Goal: Task Accomplishment & Management: Manage account settings

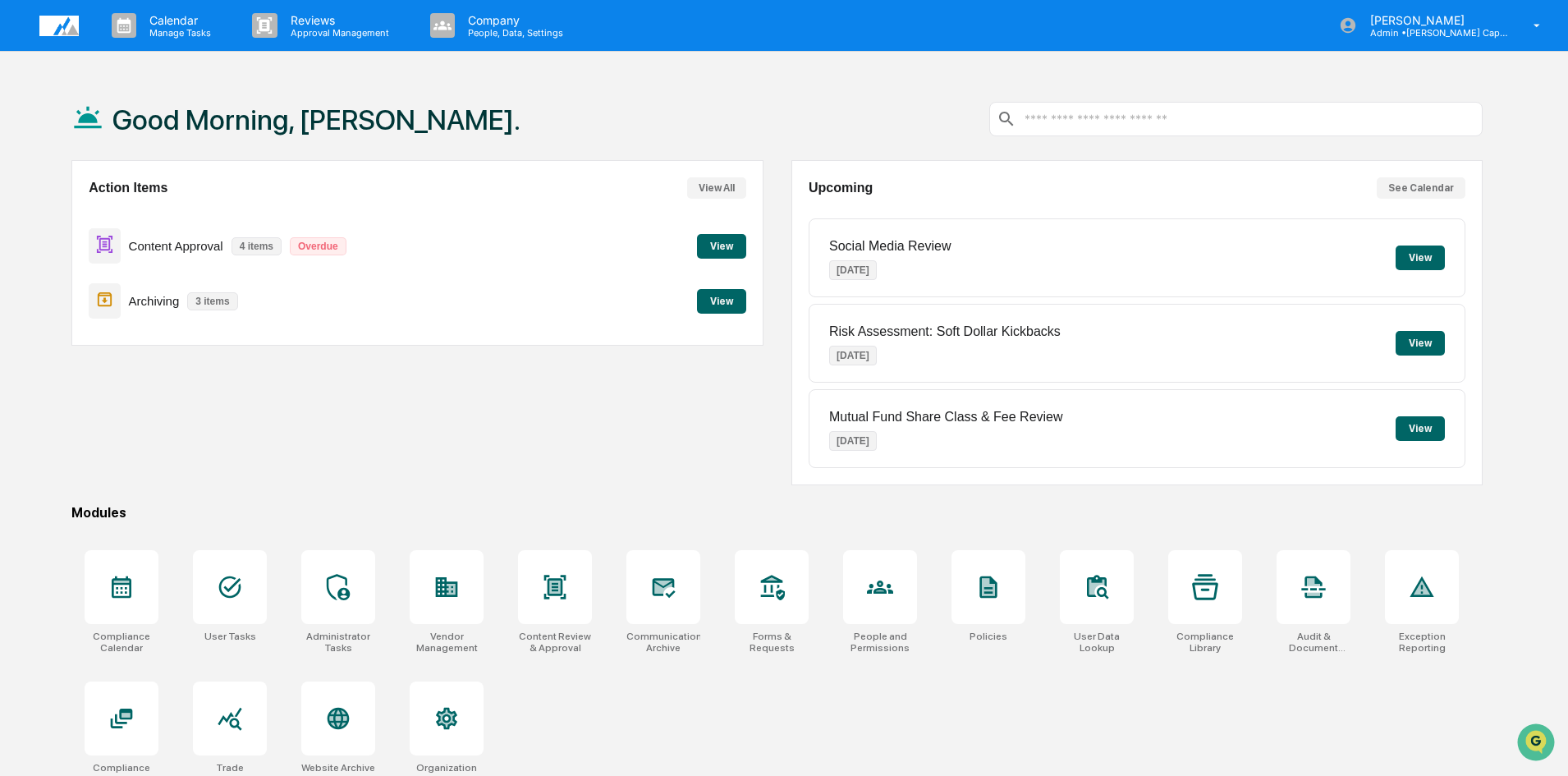
click at [209, 420] on div "Action Items View All Content Approval 4 items Overdue View Archiving 3 items V…" at bounding box center [416, 322] width 691 height 325
click at [383, 447] on div "Action Items View All Content Approval 4 items Overdue View Archiving 3 items V…" at bounding box center [416, 322] width 691 height 325
click at [291, 383] on div "Action Items View All Content Approval 4 items Overdue View Archiving 3 items V…" at bounding box center [416, 322] width 691 height 325
click at [235, 514] on div "Modules" at bounding box center [777, 512] width 1411 height 16
click at [230, 513] on div "Modules" at bounding box center [777, 512] width 1411 height 16
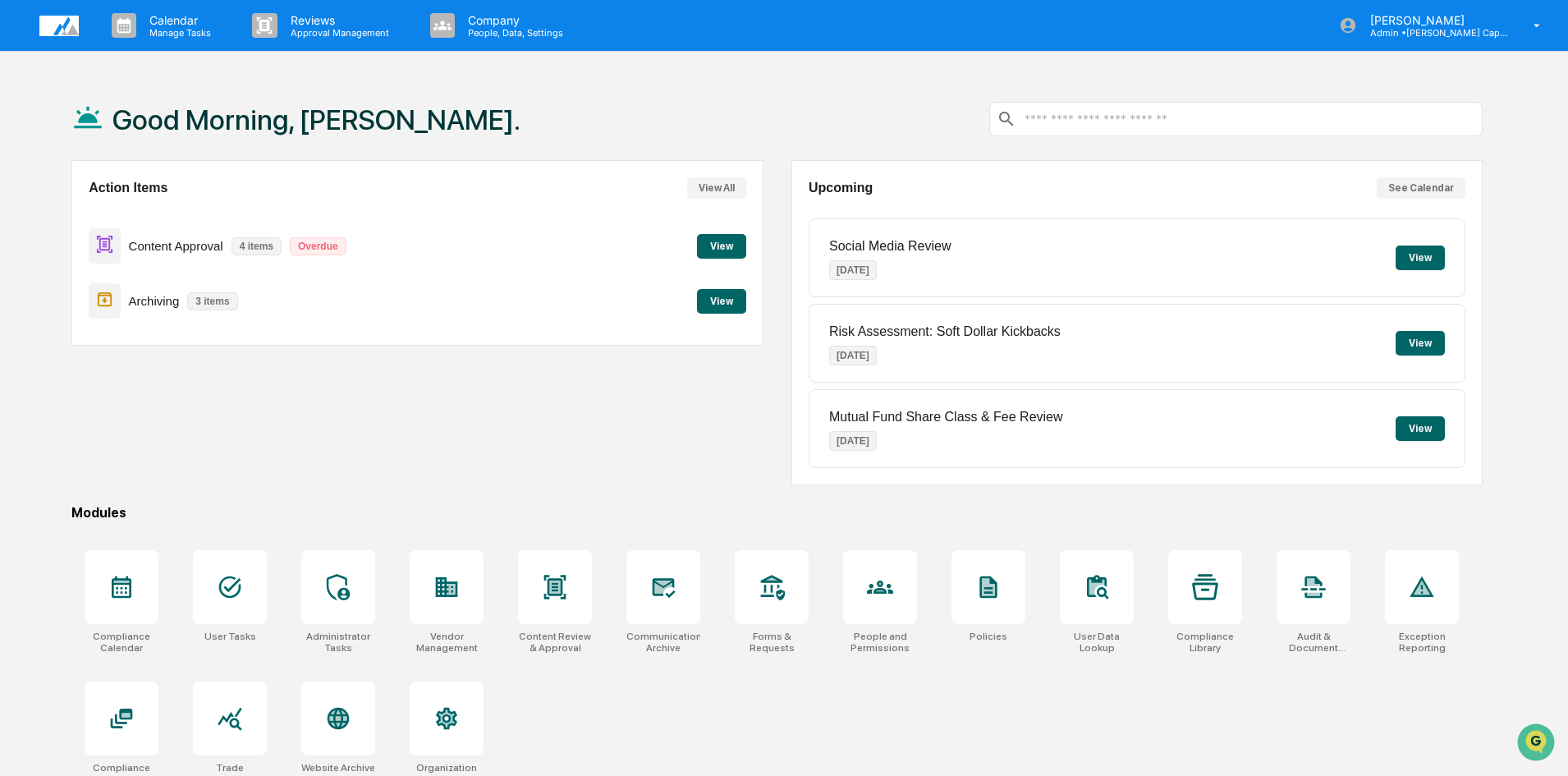
click at [234, 513] on div "Modules" at bounding box center [777, 512] width 1411 height 16
click at [344, 519] on div "Modules" at bounding box center [777, 512] width 1411 height 16
click at [449, 515] on div "Modules" at bounding box center [777, 512] width 1411 height 16
click at [549, 511] on div "Modules" at bounding box center [777, 512] width 1411 height 16
click at [671, 512] on div "Modules" at bounding box center [777, 512] width 1411 height 16
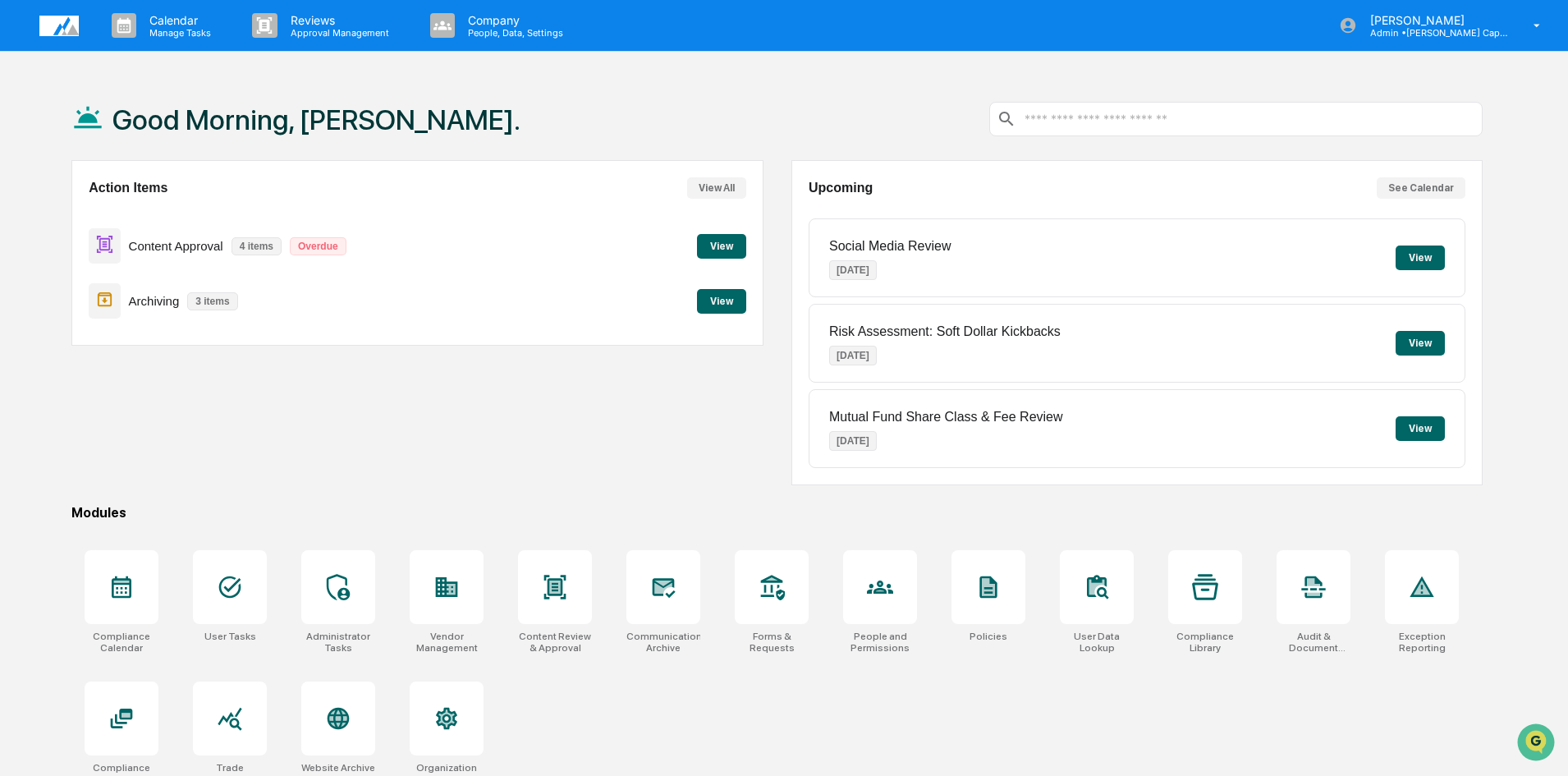
click at [536, 510] on div "Modules" at bounding box center [777, 512] width 1411 height 16
click at [443, 514] on div "Modules" at bounding box center [777, 512] width 1411 height 16
click at [328, 517] on div "Modules" at bounding box center [777, 512] width 1411 height 16
click at [230, 517] on div "Modules" at bounding box center [777, 512] width 1411 height 16
click at [220, 498] on div "Good Morning, Brooke. Action Items View All Content Approval 4 items Overdue Vi…" at bounding box center [777, 466] width 1460 height 776
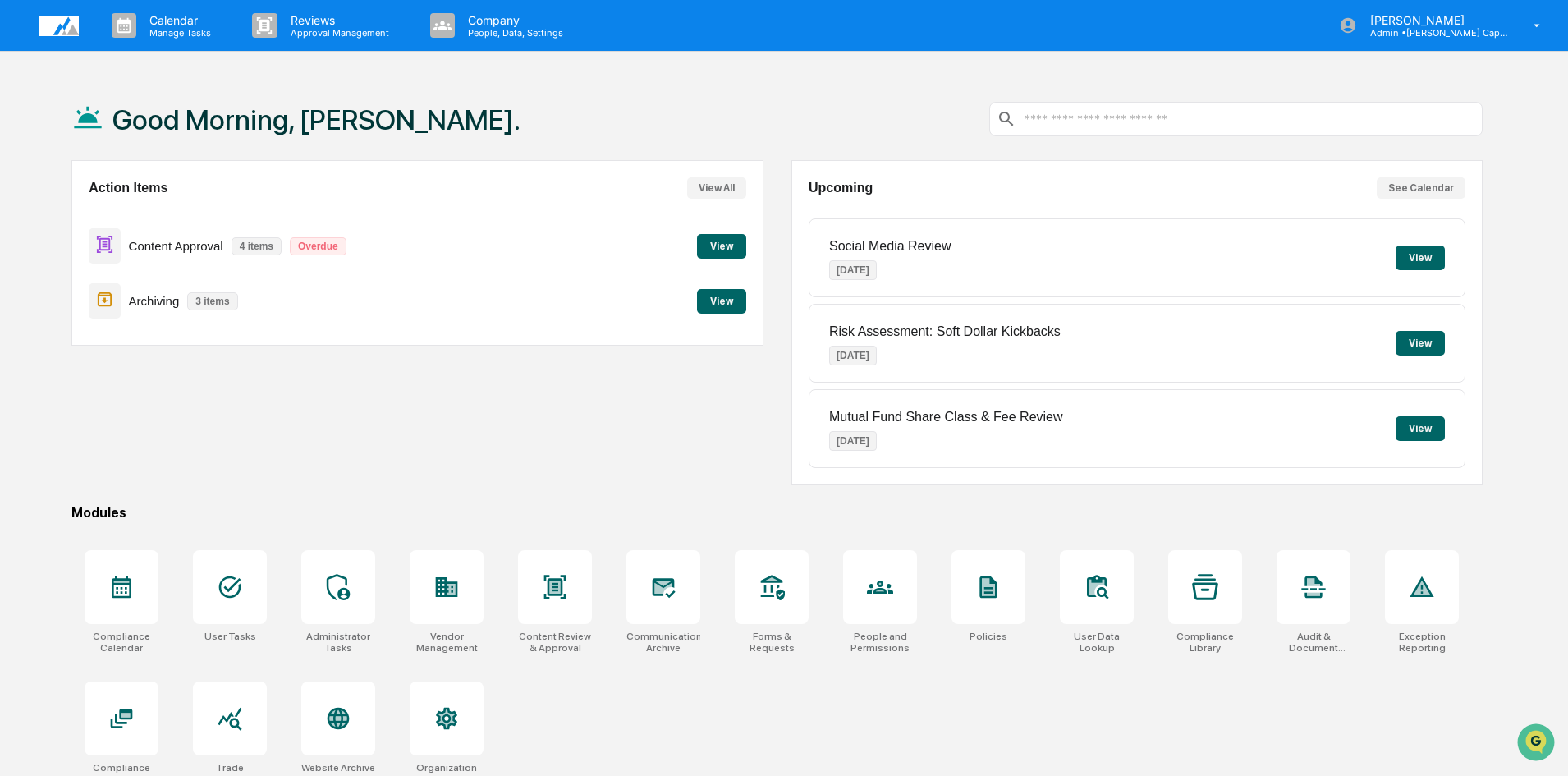
click at [335, 513] on div "Modules" at bounding box center [777, 512] width 1411 height 16
click at [316, 434] on div "Action Items View All Content Approval 4 items Overdue View Archiving 3 items V…" at bounding box center [416, 322] width 691 height 325
click at [722, 299] on button "View" at bounding box center [722, 301] width 49 height 25
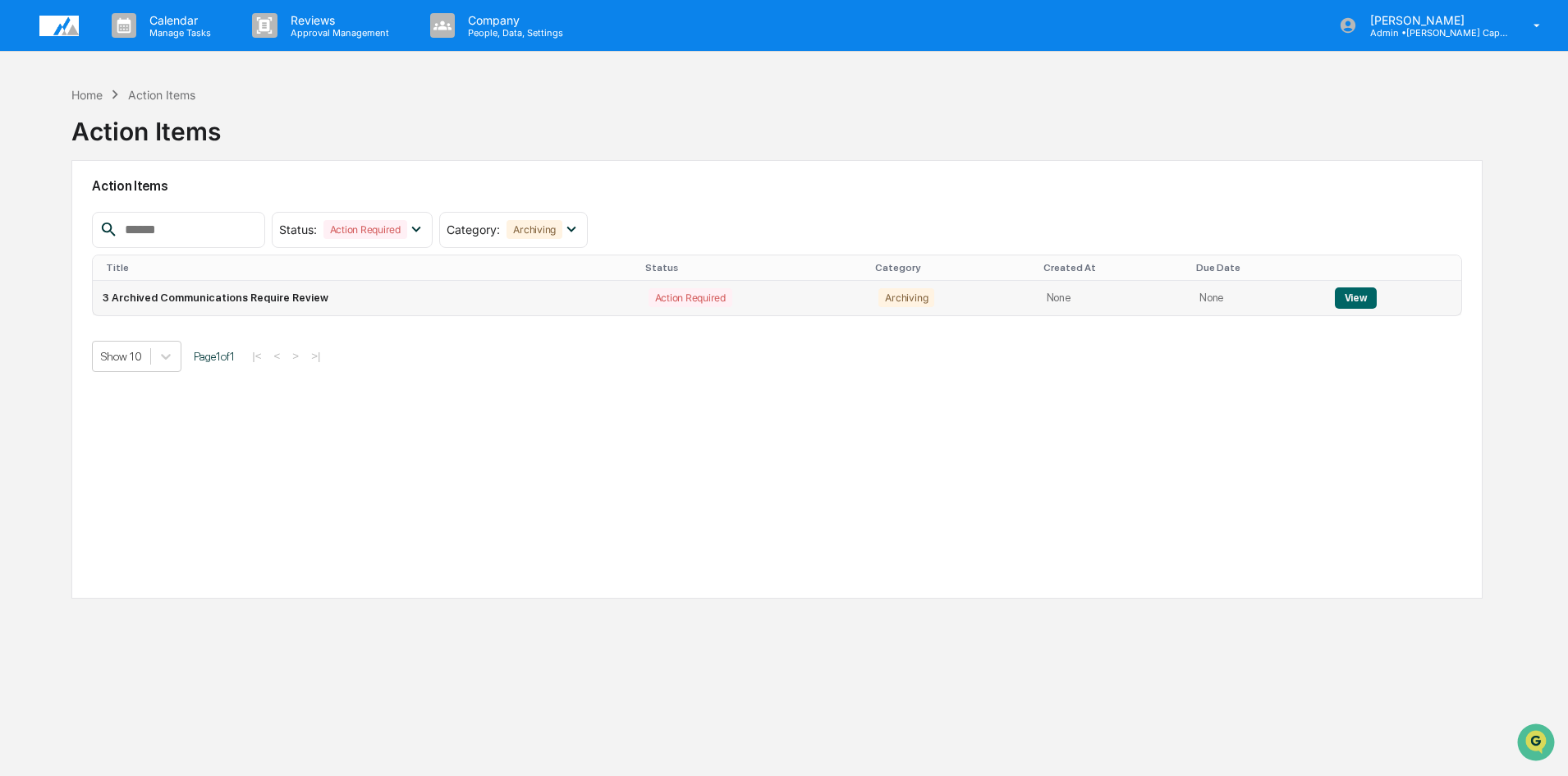
click at [293, 298] on td "3 Archived Communications Require Review" at bounding box center [365, 298] width 545 height 35
click at [1350, 301] on button "View" at bounding box center [1356, 297] width 42 height 21
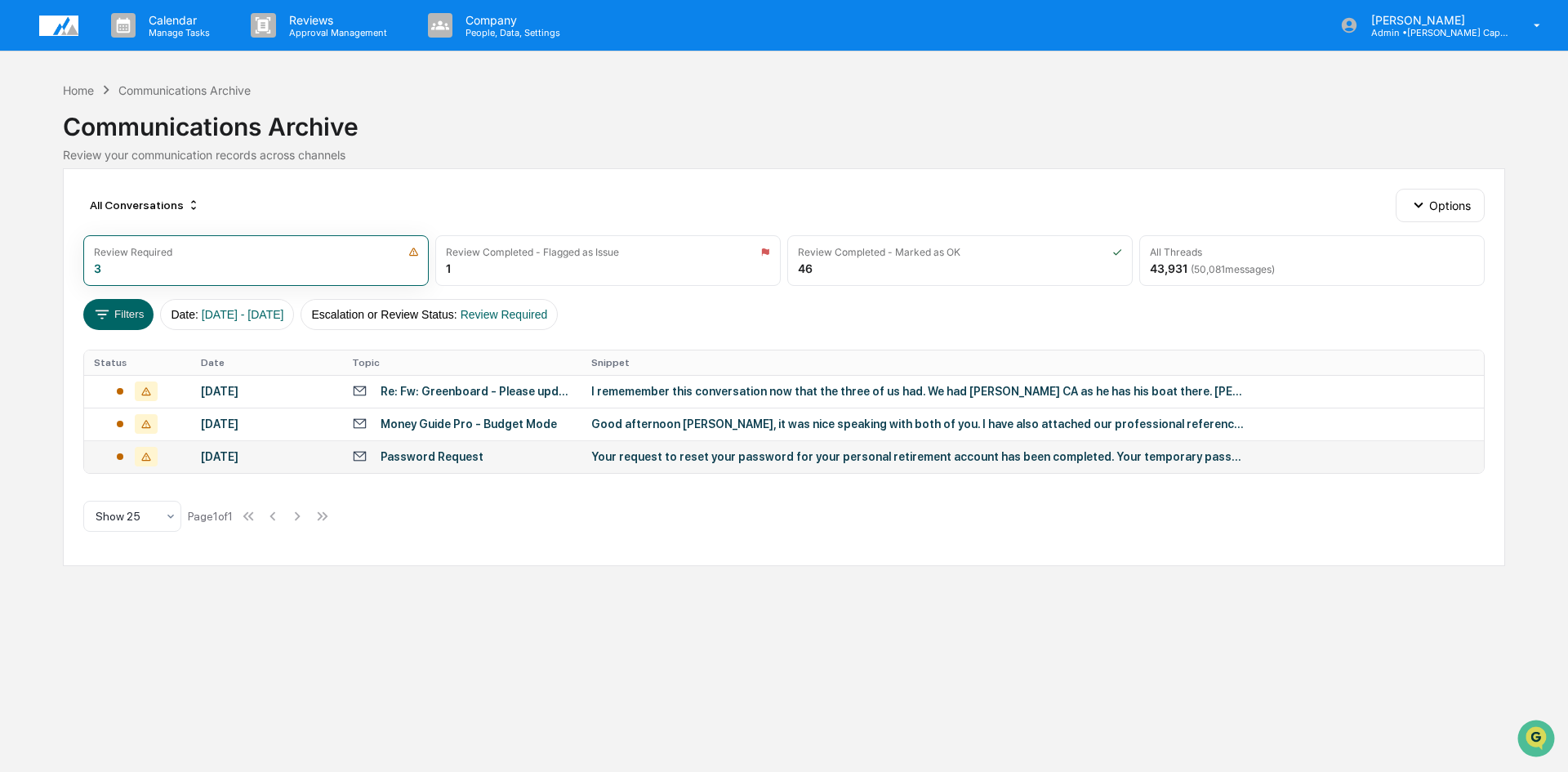
click at [435, 458] on div "Password Request" at bounding box center [431, 456] width 103 height 13
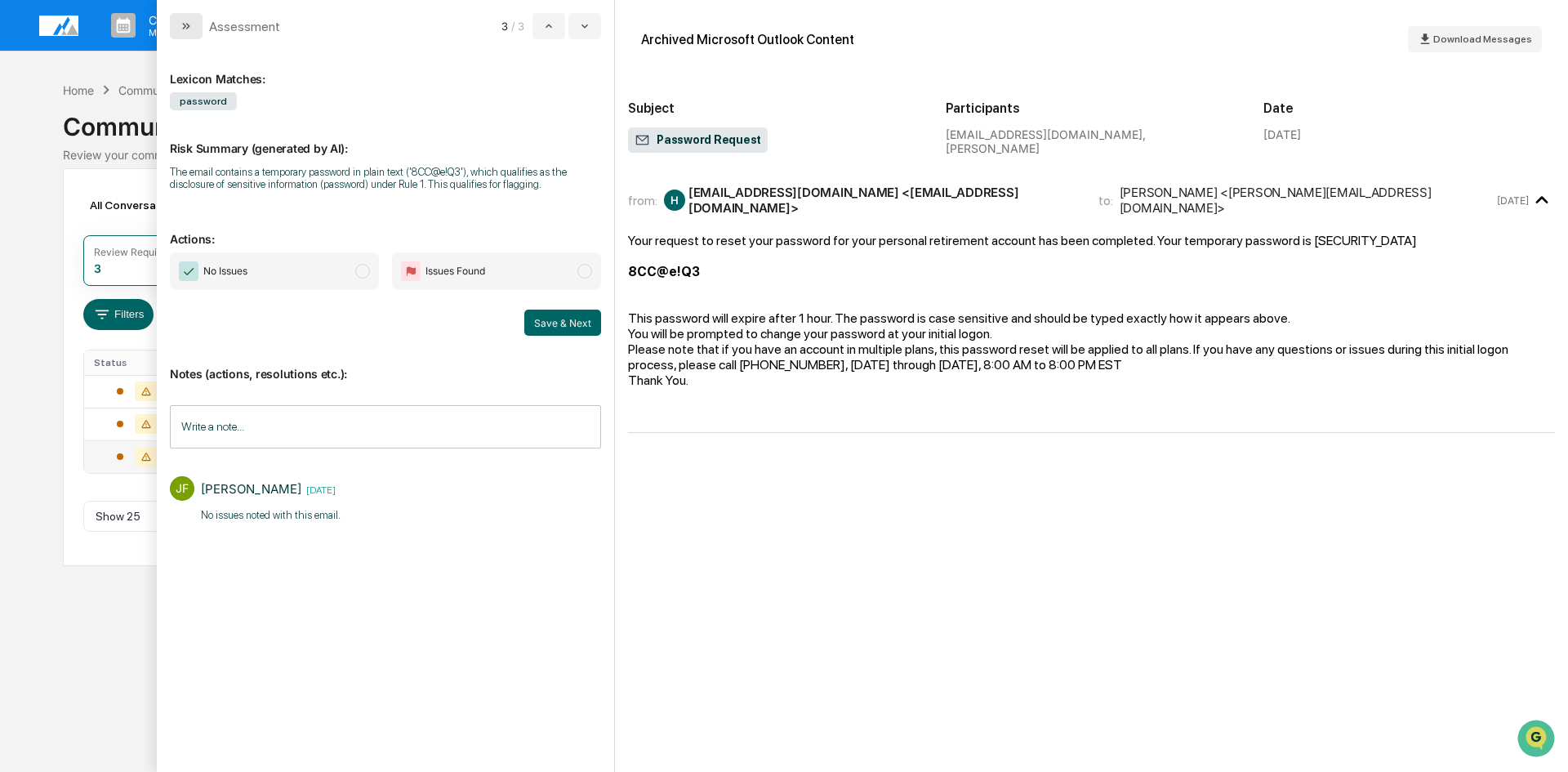
click at [181, 25] on icon "modal" at bounding box center [186, 26] width 13 height 13
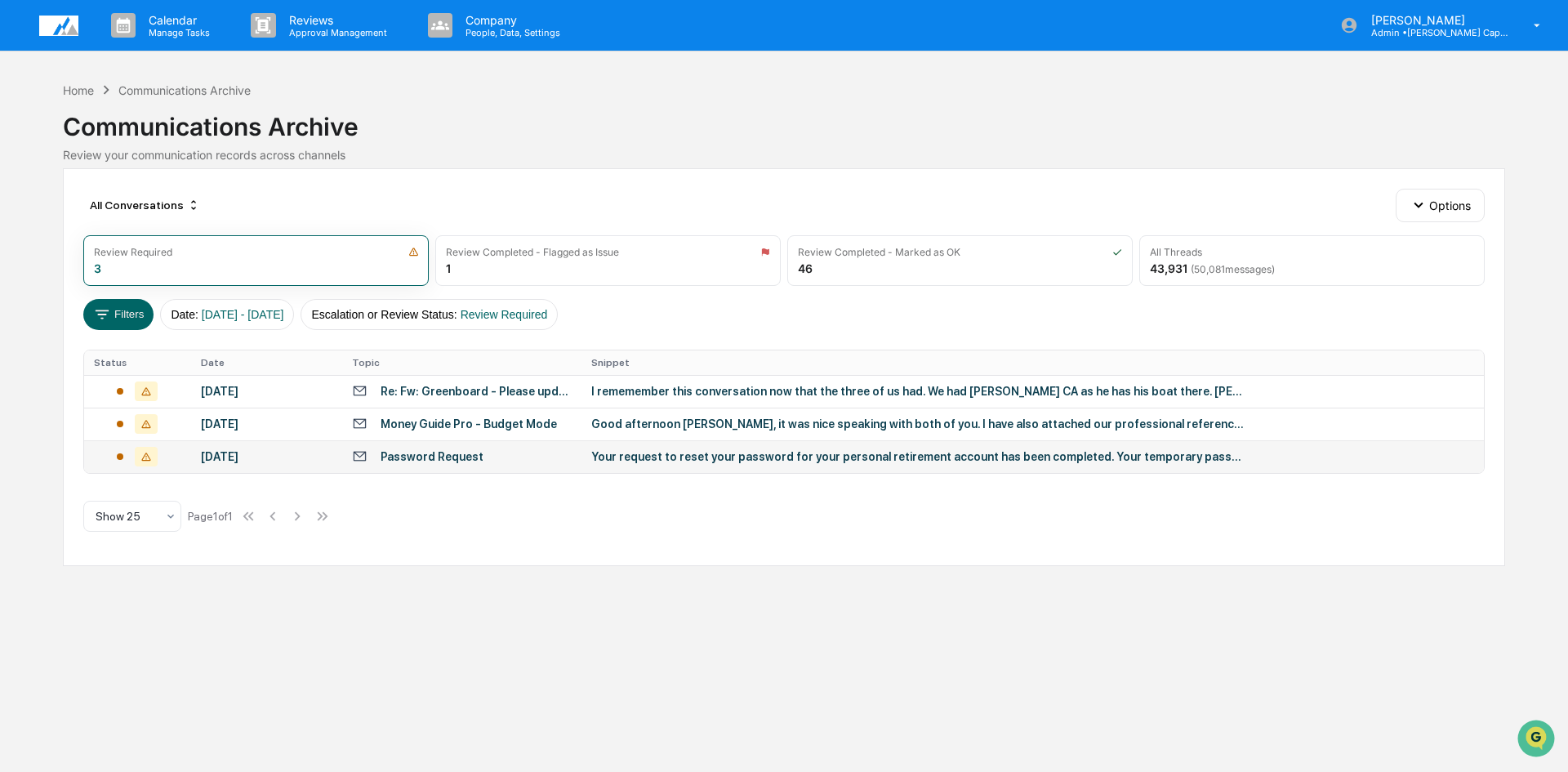
click at [406, 457] on div "Password Request" at bounding box center [431, 456] width 103 height 13
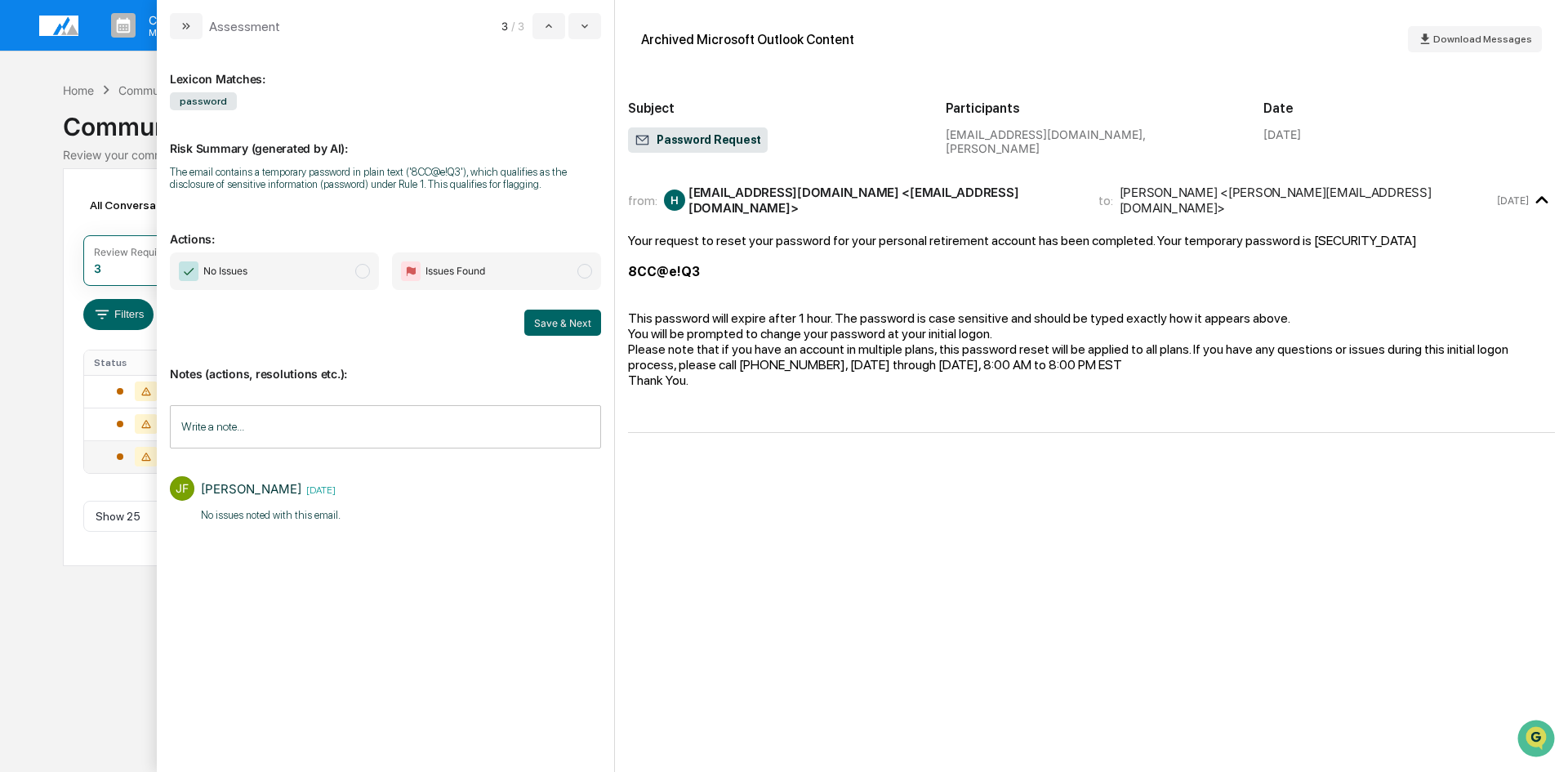
click at [361, 276] on span "modal" at bounding box center [362, 271] width 15 height 15
click at [333, 426] on input "Write a note..." at bounding box center [386, 427] width 431 height 44
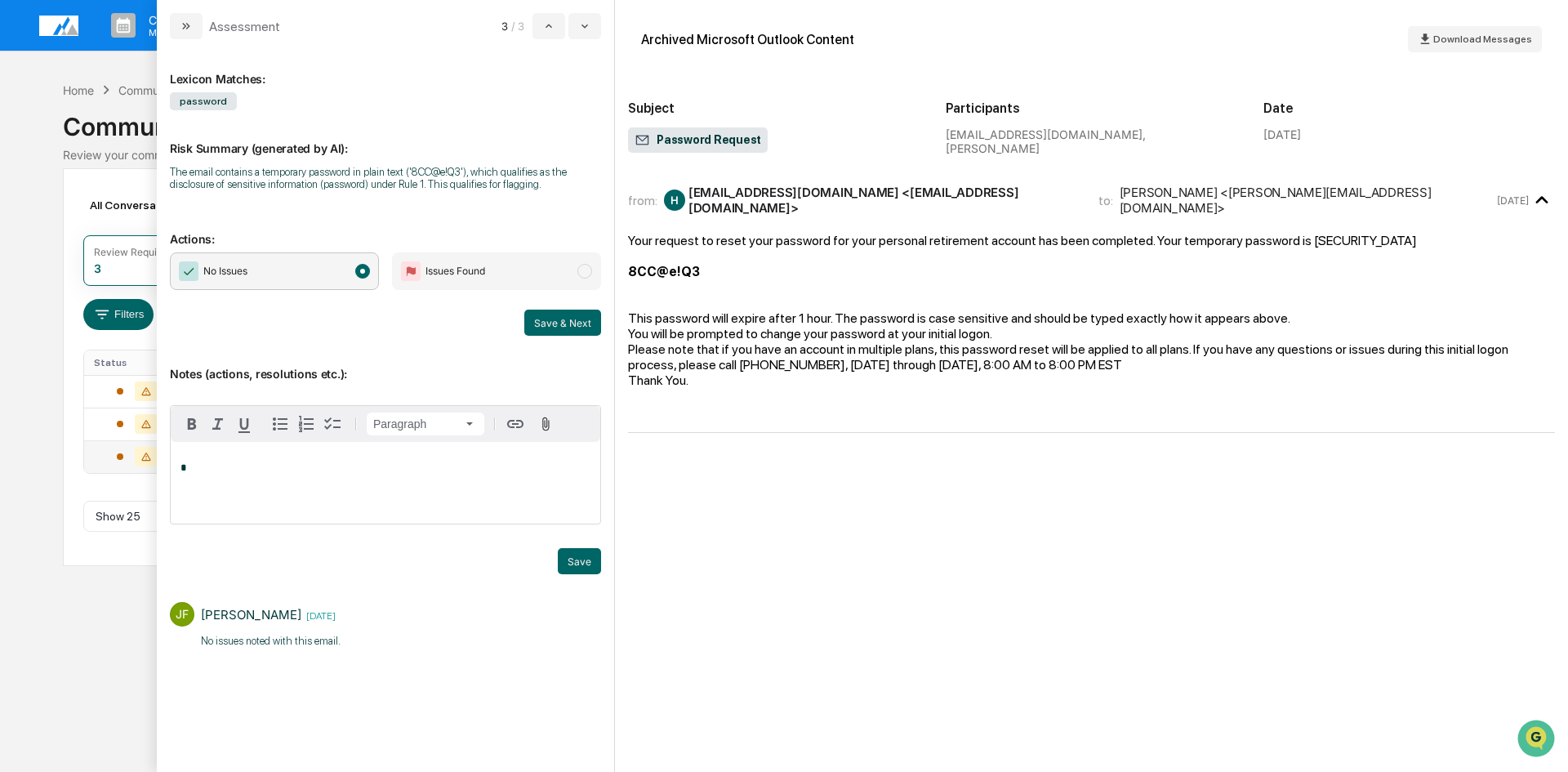
click at [298, 477] on div "*" at bounding box center [386, 482] width 430 height 82
click at [581, 567] on button "Save" at bounding box center [580, 561] width 44 height 26
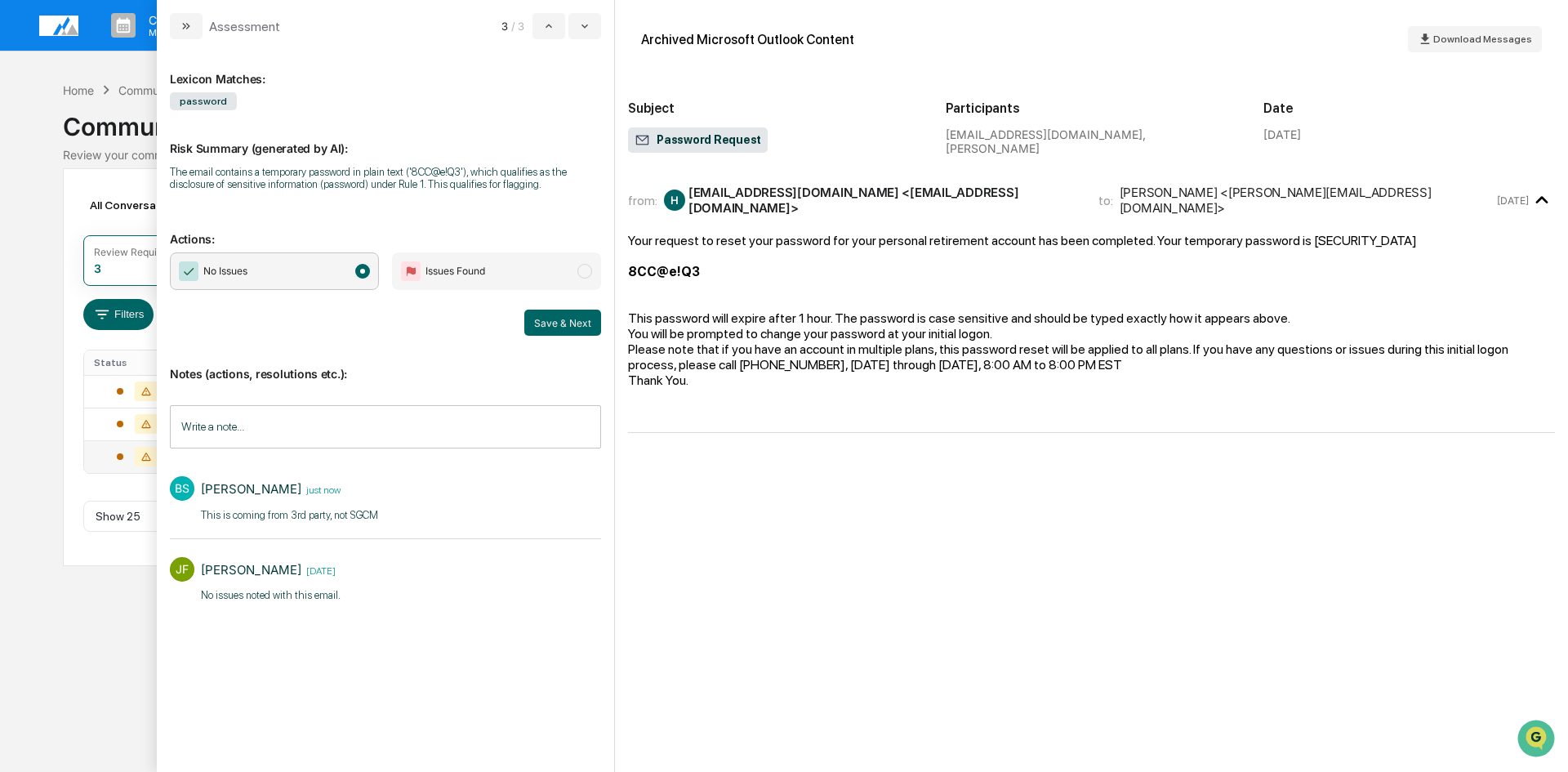
drag, startPoint x: 567, startPoint y: 320, endPoint x: 597, endPoint y: 458, distance: 141.2
click at [568, 324] on button "Save & Next" at bounding box center [562, 322] width 76 height 26
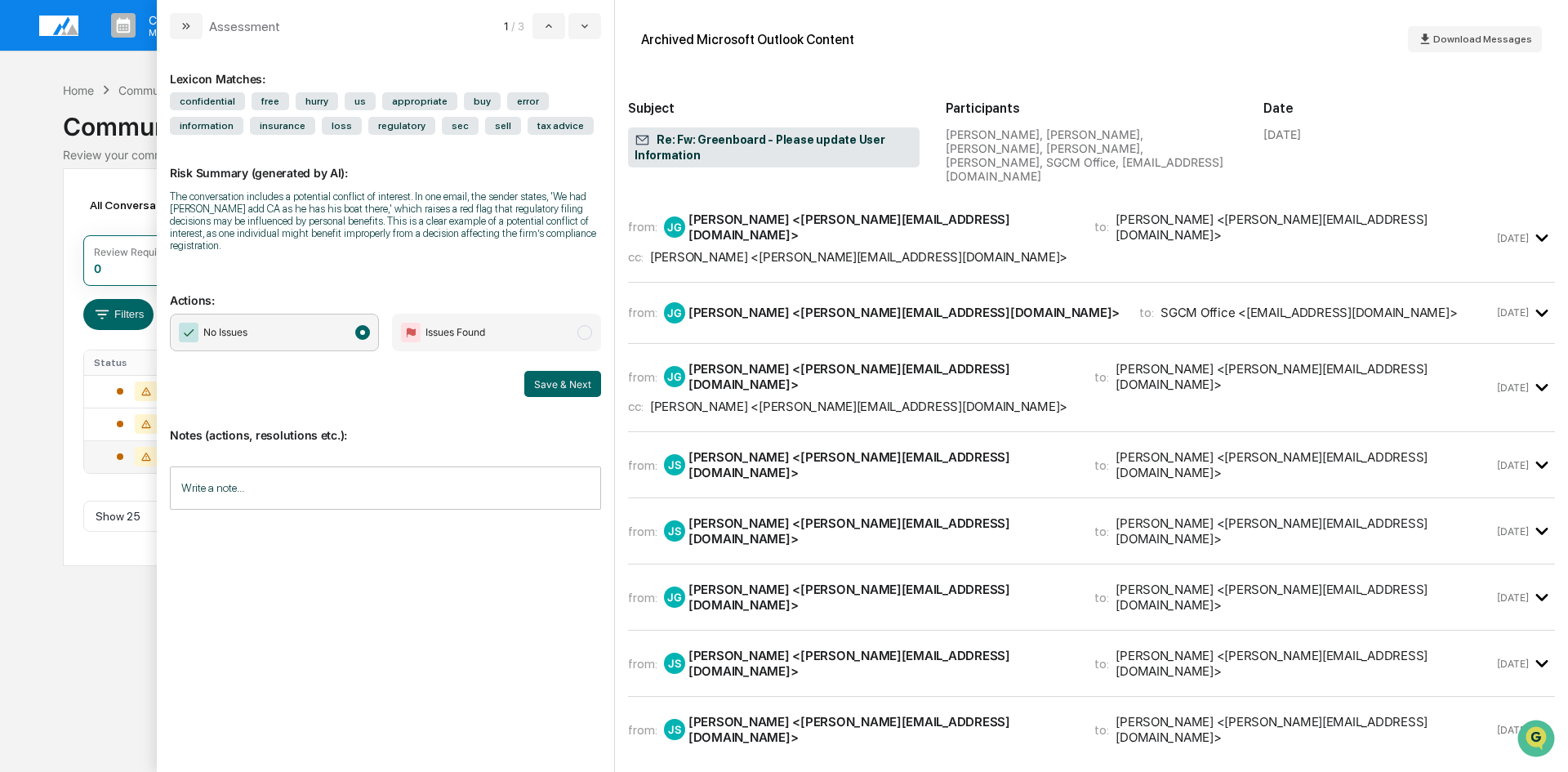
click at [181, 28] on icon "modal" at bounding box center [186, 26] width 13 height 13
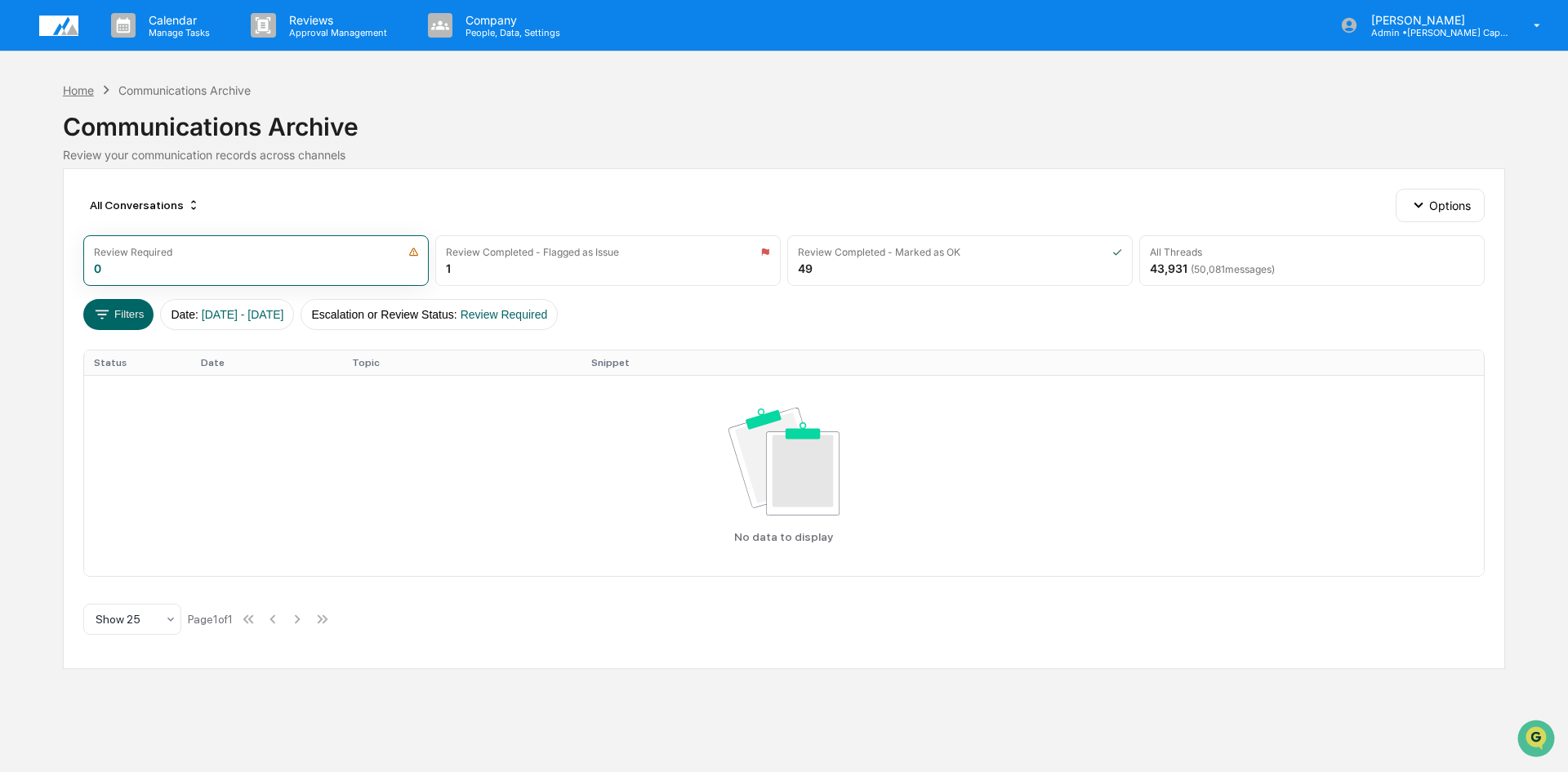
click at [79, 93] on div "Home" at bounding box center [78, 90] width 31 height 14
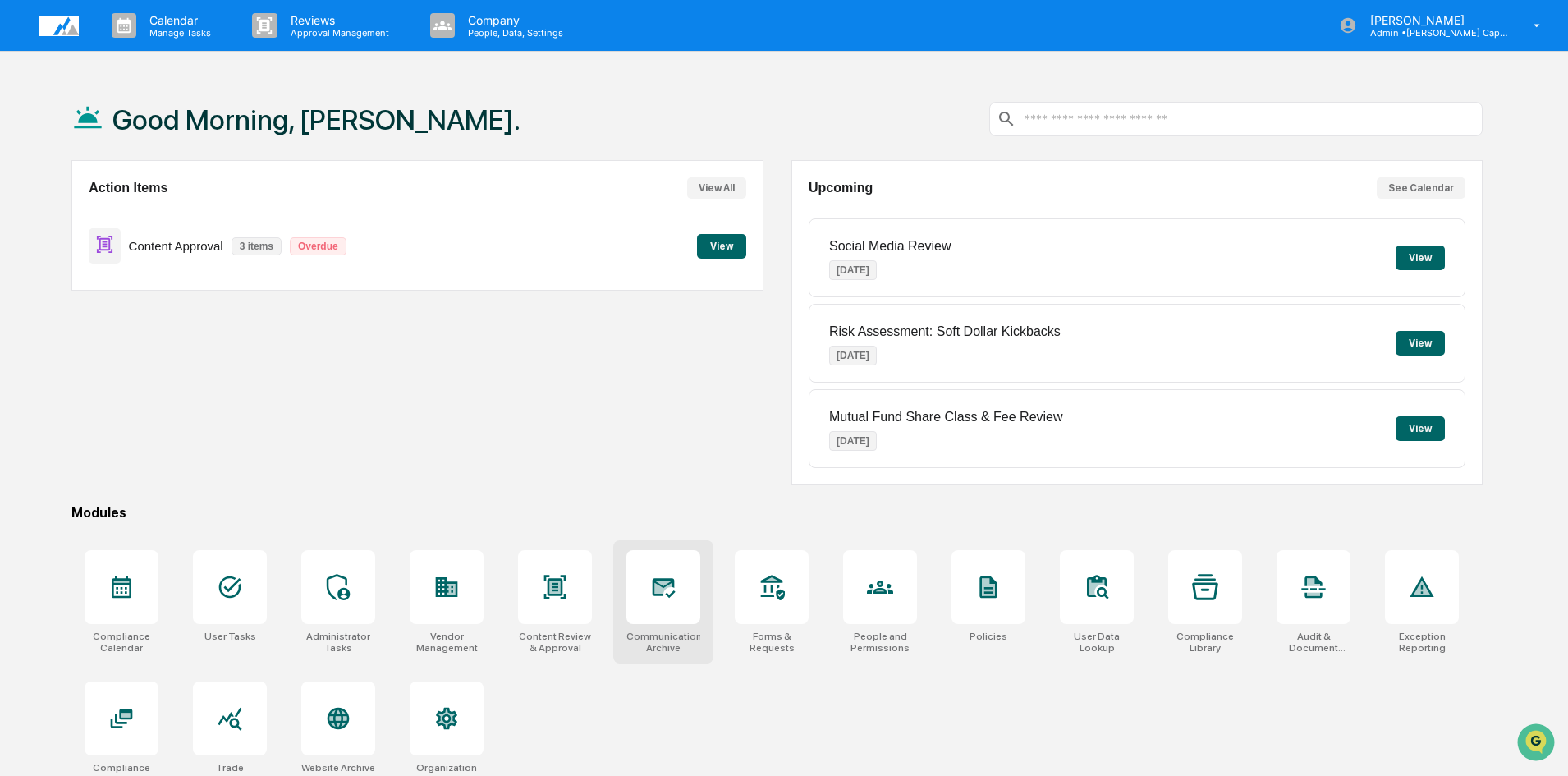
click at [666, 578] on icon at bounding box center [663, 588] width 23 height 20
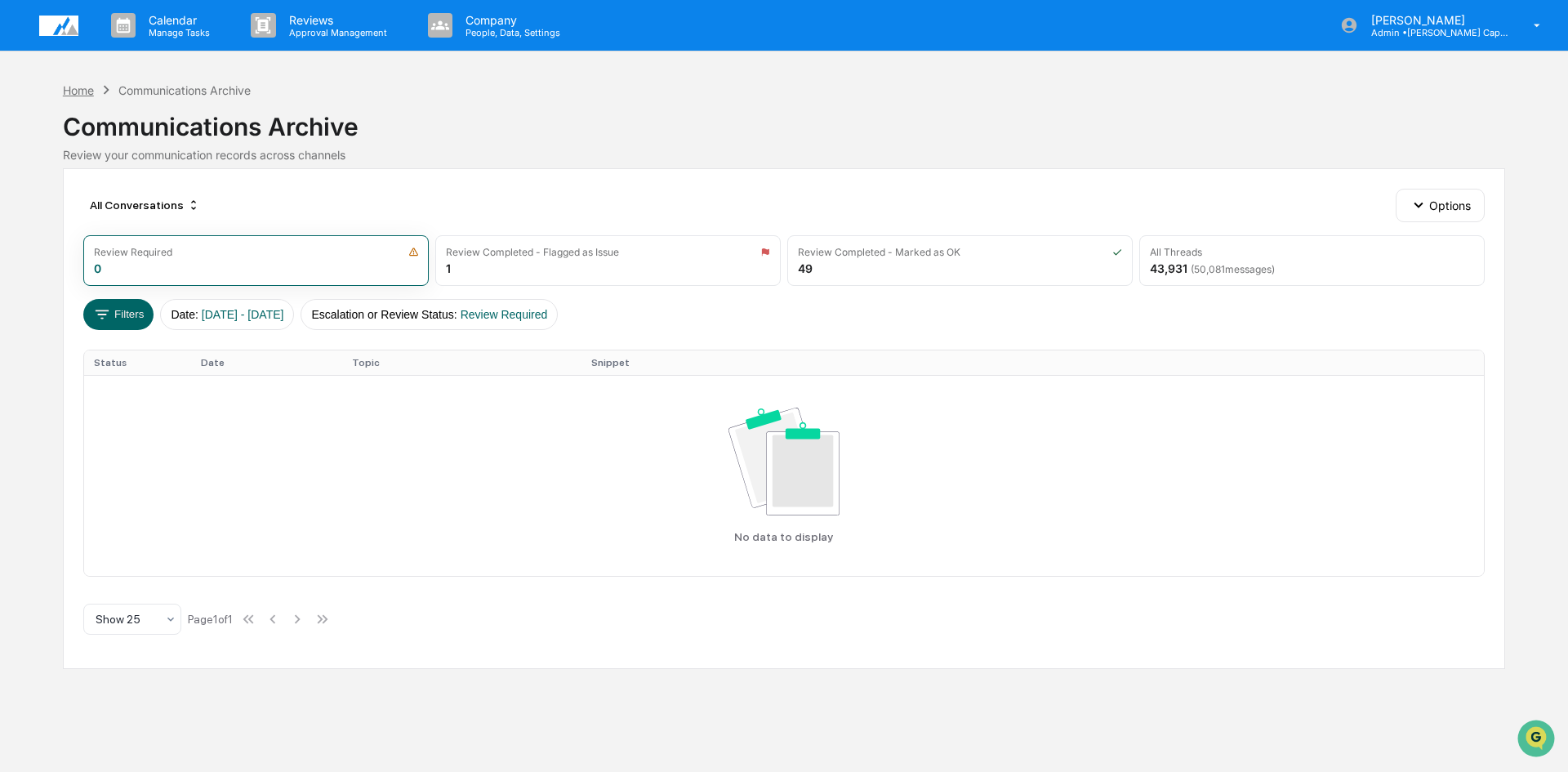
click at [77, 89] on div "Home" at bounding box center [78, 90] width 31 height 14
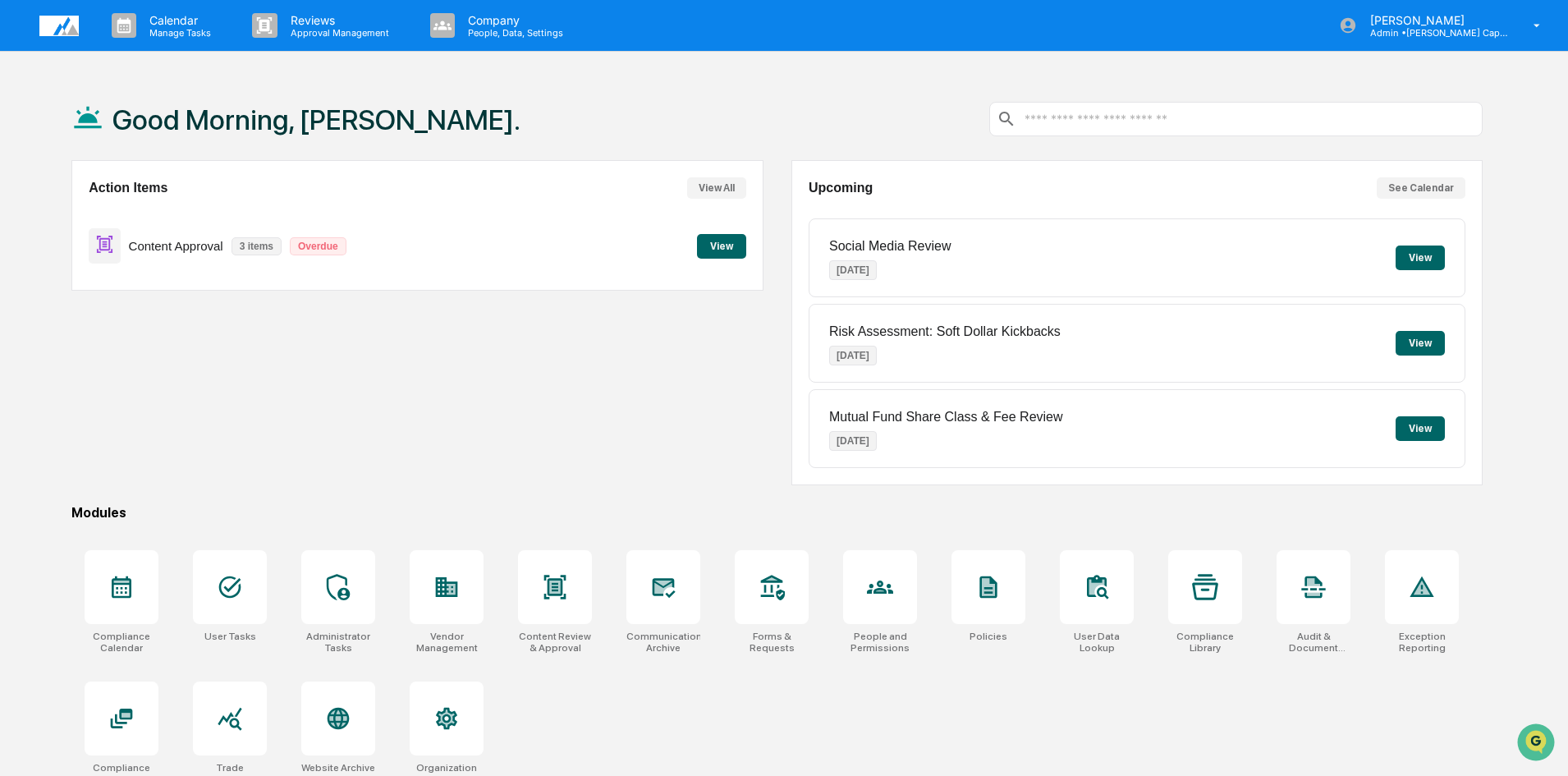
click at [742, 241] on button "View" at bounding box center [722, 246] width 49 height 25
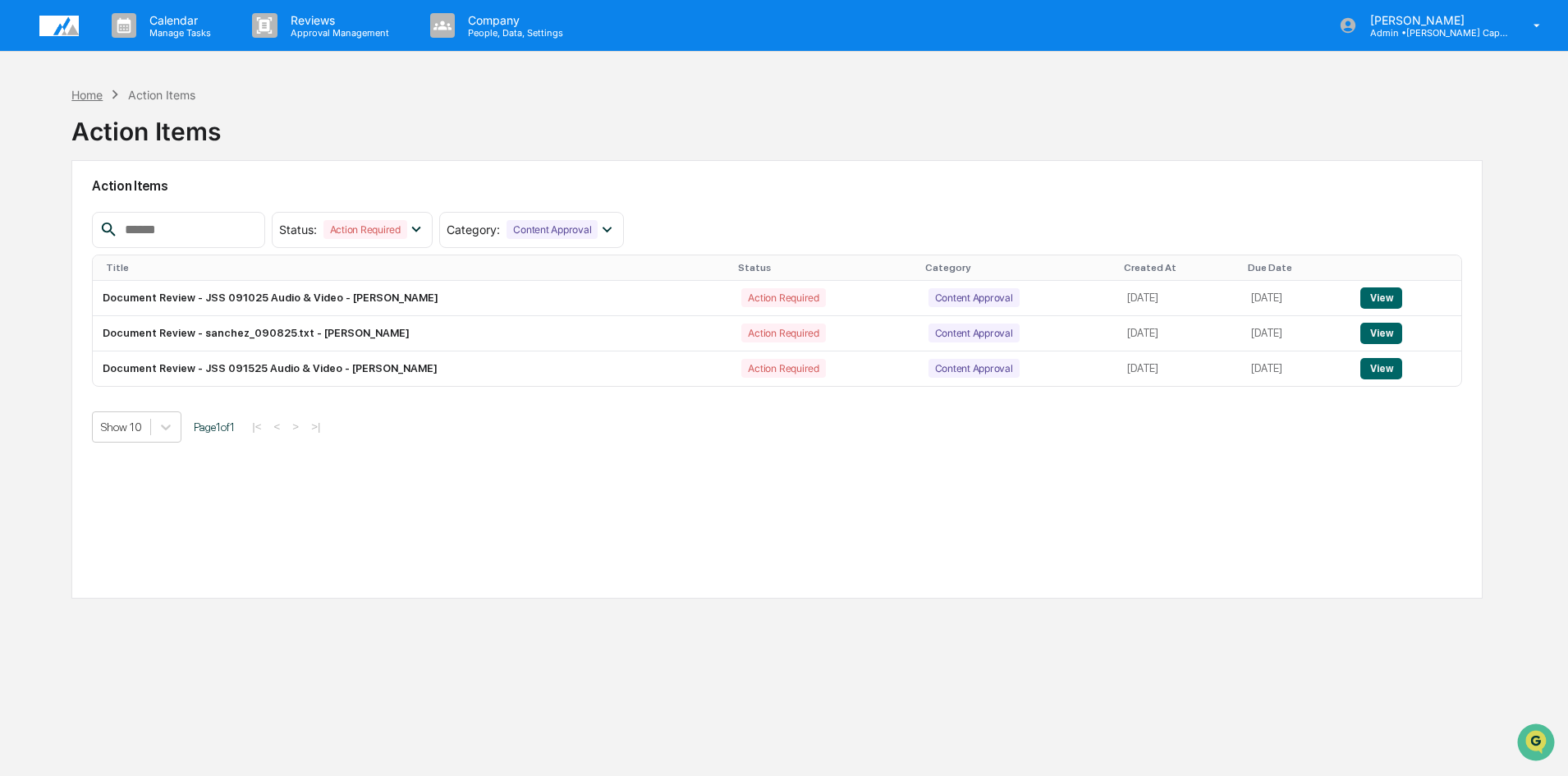
click at [93, 92] on div "Home" at bounding box center [87, 94] width 31 height 14
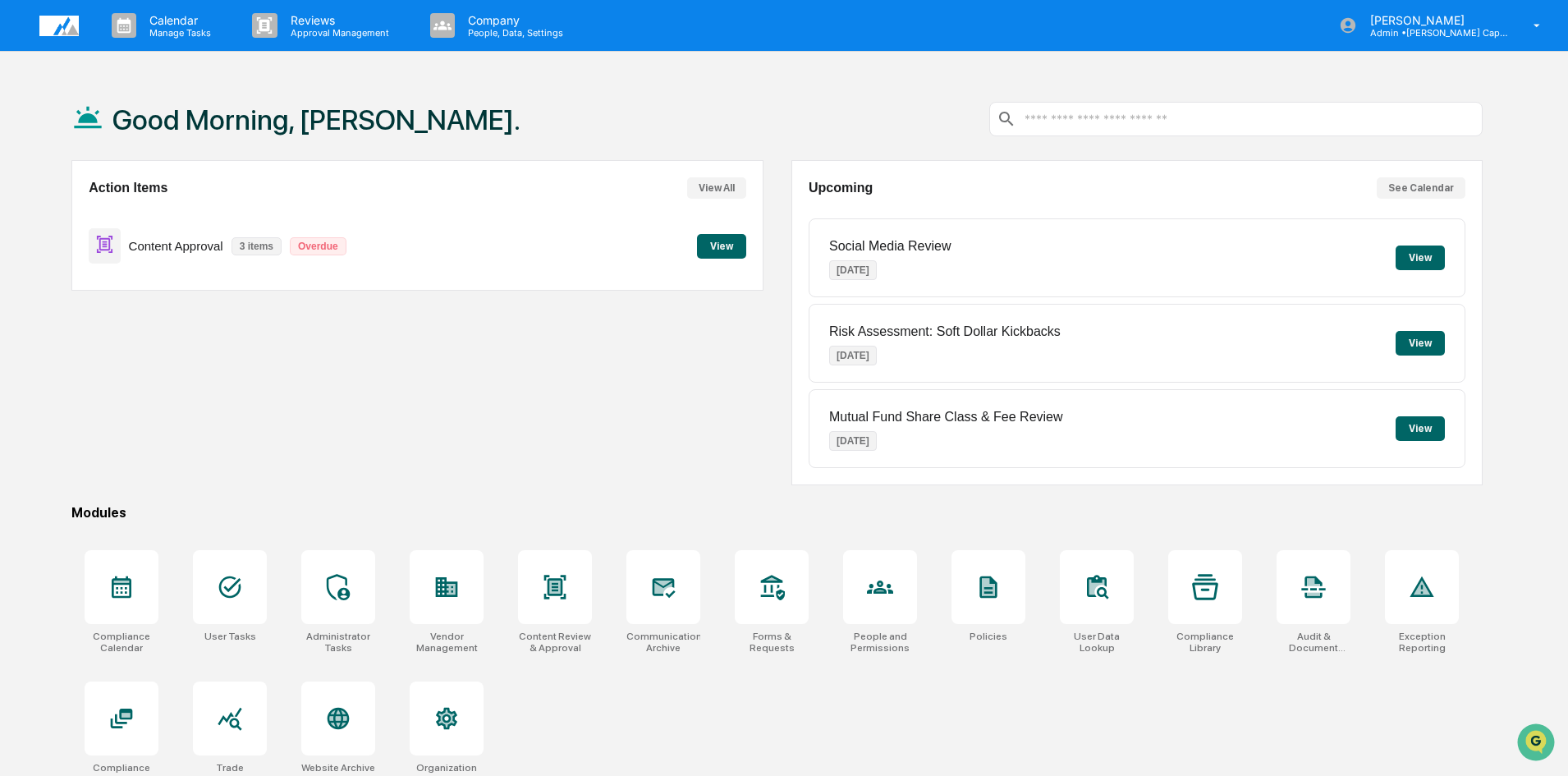
click at [206, 363] on div "Action Items View All Content Approval 3 items Overdue View" at bounding box center [416, 322] width 691 height 325
click at [195, 371] on div "Action Items View All Content Approval 3 items Overdue View" at bounding box center [416, 322] width 691 height 325
click at [177, 350] on div "Action Items View All Content Approval 3 items Overdue View" at bounding box center [416, 322] width 691 height 325
click at [218, 379] on div "Action Items View All Content Approval 3 items Overdue View" at bounding box center [416, 322] width 691 height 325
